Goal: Information Seeking & Learning: Learn about a topic

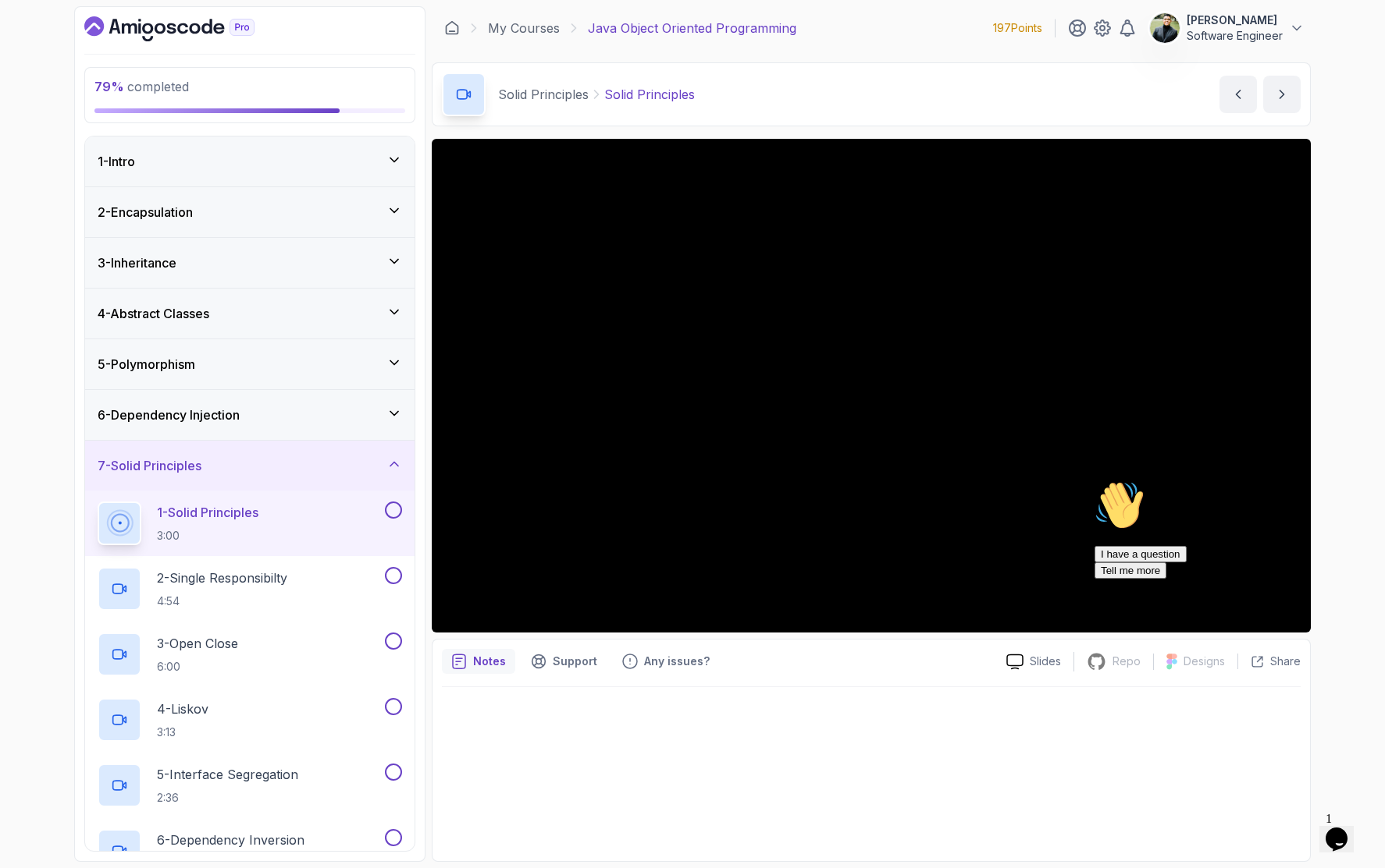
click at [1095, 480] on icon "Chat attention grabber" at bounding box center [1095, 480] width 0 height 0
click at [1341, 400] on div "79 % completed 1 - Intro 2 - Encapsulation 3 - Inheritance 4 - Abstract Classes…" at bounding box center [692, 434] width 1385 height 868
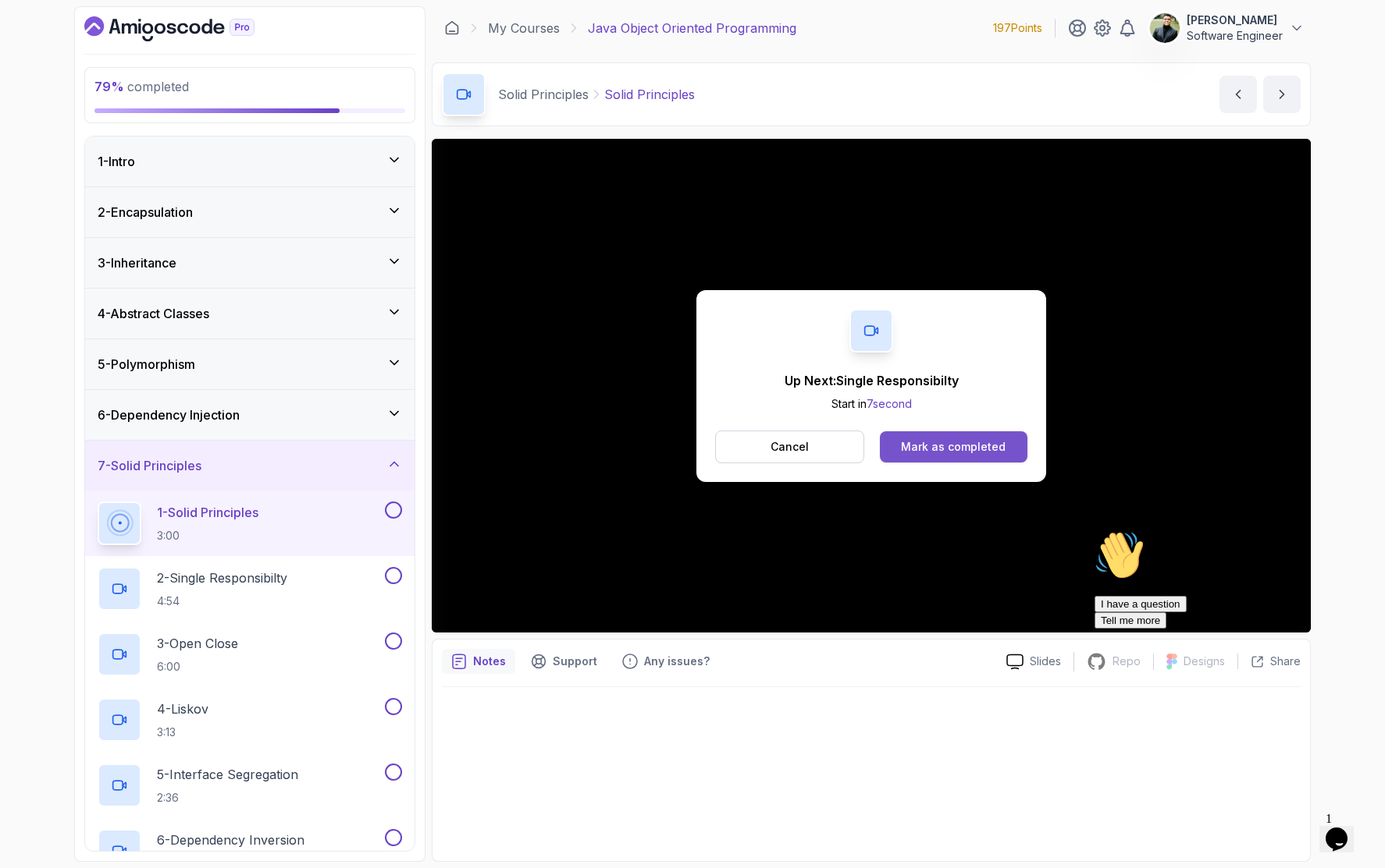
click at [956, 446] on div "Mark as completed" at bounding box center [953, 447] width 105 height 16
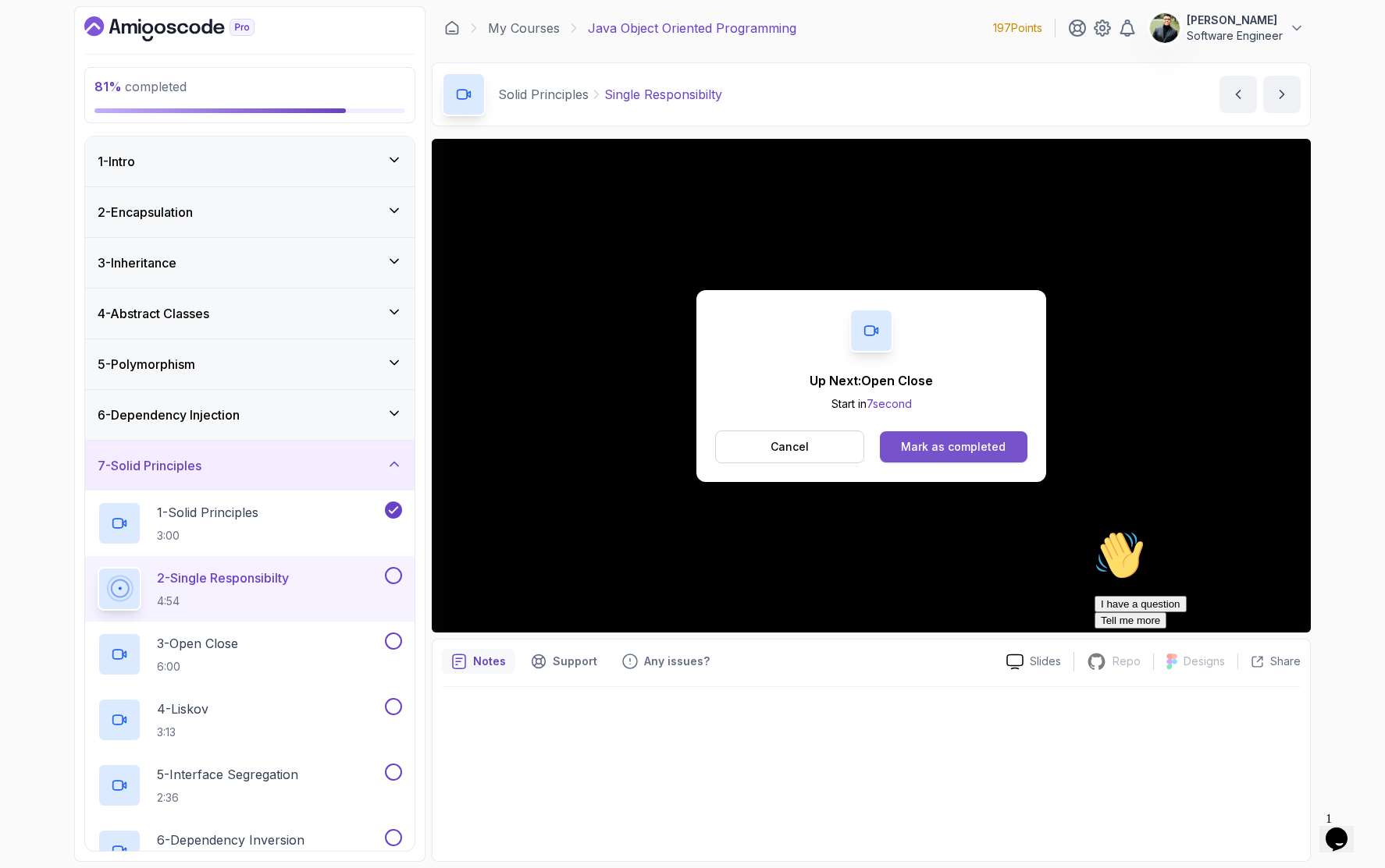
click at [918, 443] on div "Mark as completed" at bounding box center [953, 447] width 105 height 16
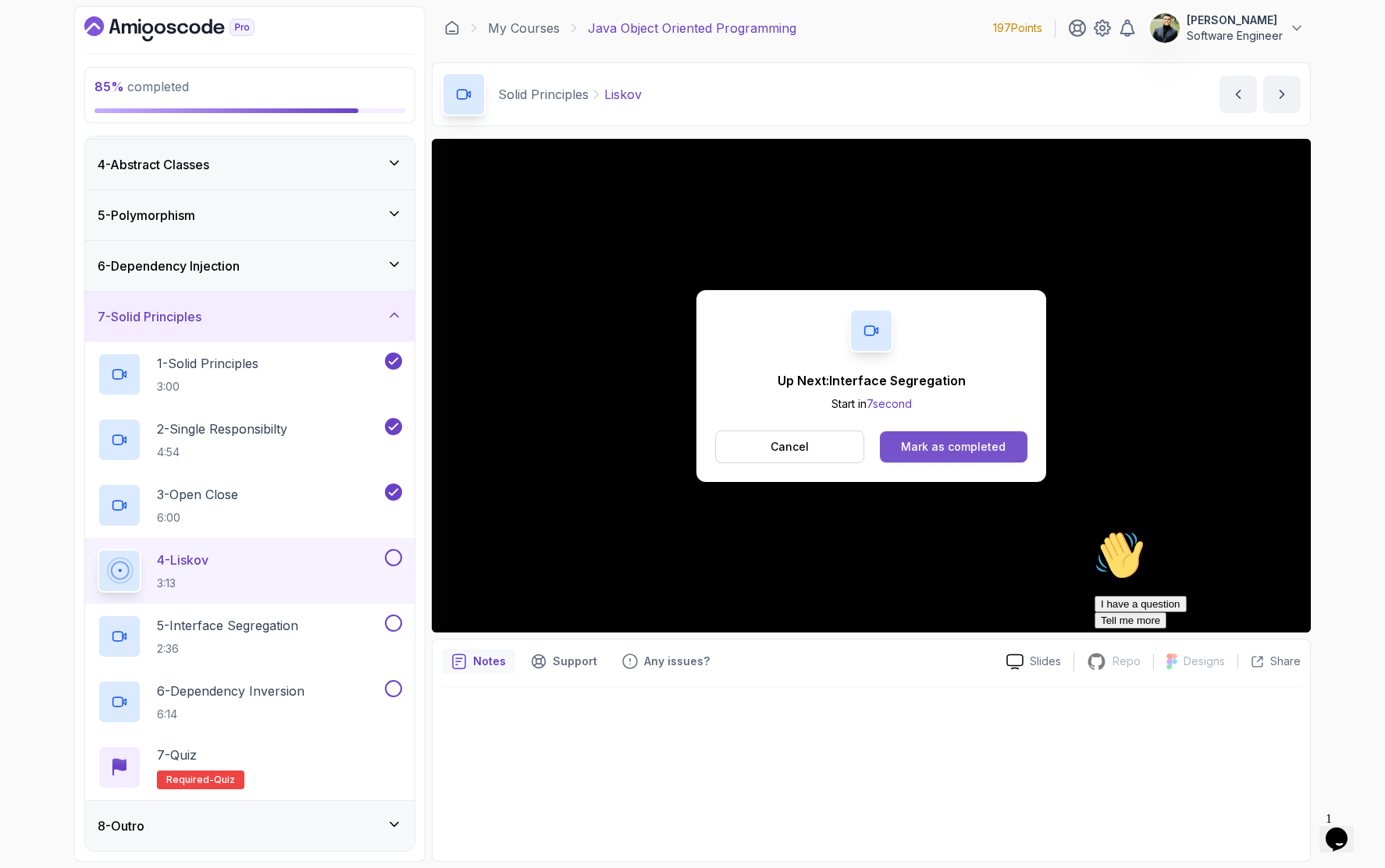
click at [905, 459] on button "Mark as completed" at bounding box center [954, 447] width 148 height 31
